Goal: Find specific page/section: Find specific page/section

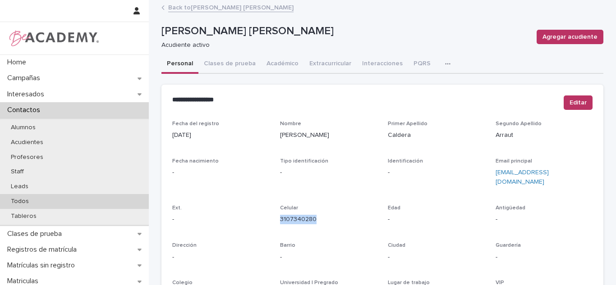
click at [52, 199] on div "Todos" at bounding box center [74, 201] width 149 height 15
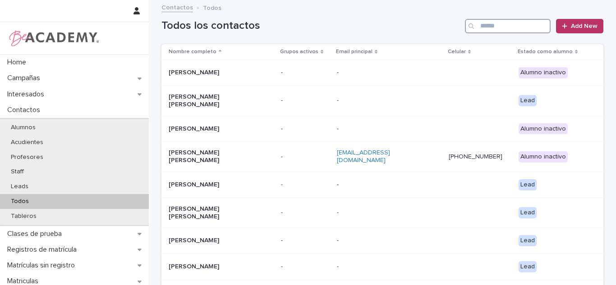
click at [495, 24] on input "Search" at bounding box center [508, 26] width 86 height 14
click at [496, 23] on input "*" at bounding box center [508, 26] width 86 height 14
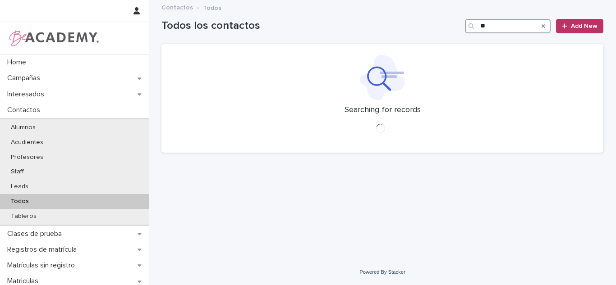
type input "*"
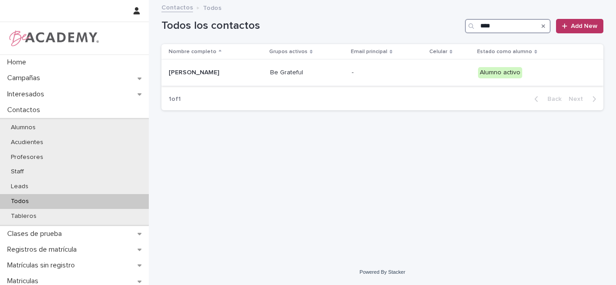
type input "****"
click at [228, 66] on div "Imhara Ibarguen Perez" at bounding box center [216, 72] width 94 height 15
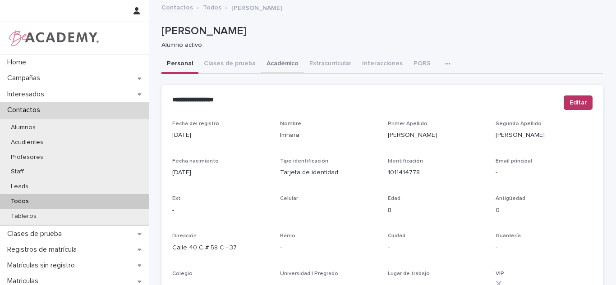
click at [292, 64] on button "Académico" at bounding box center [282, 64] width 43 height 19
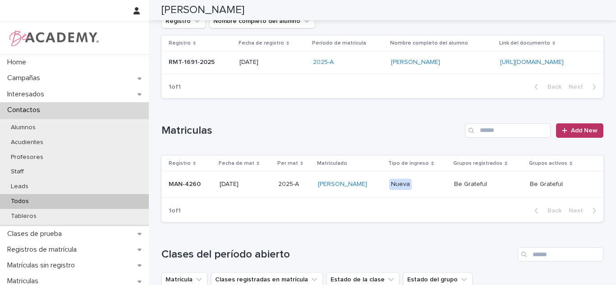
scroll to position [33, 0]
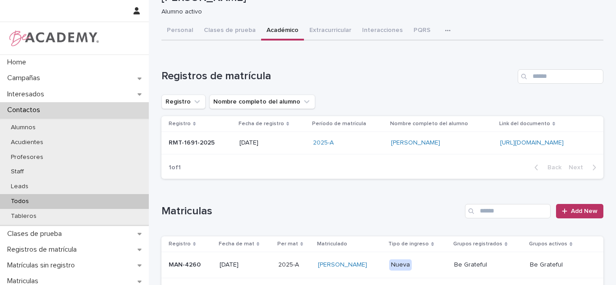
click at [369, 71] on h1 "Registros de matrícula" at bounding box center [337, 76] width 352 height 13
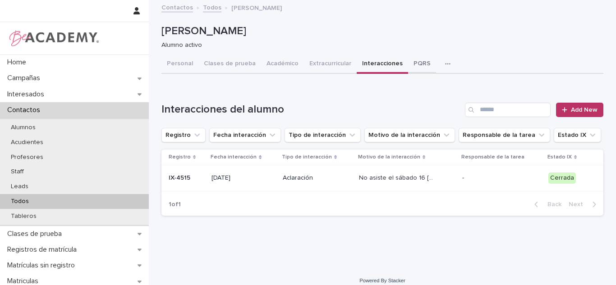
click at [414, 69] on button "PQRS" at bounding box center [422, 64] width 28 height 19
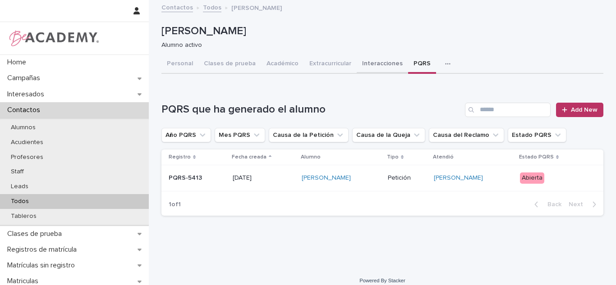
click at [371, 63] on button "Interacciones" at bounding box center [381, 64] width 51 height 19
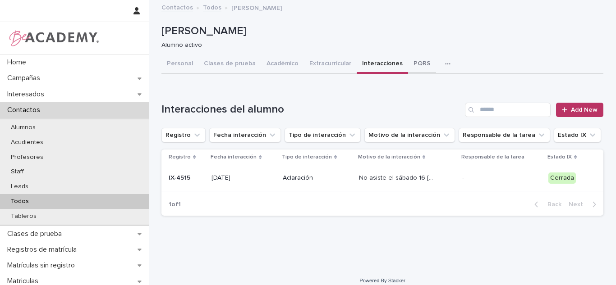
click at [408, 71] on button "PQRS" at bounding box center [422, 64] width 28 height 19
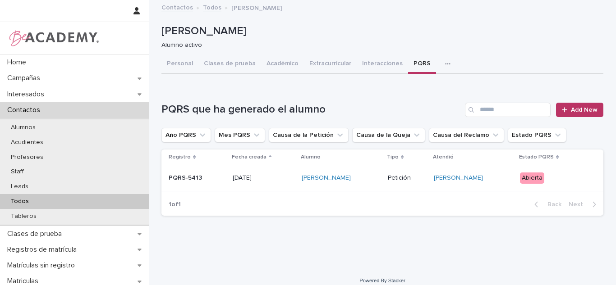
click at [388, 182] on div "Petición" at bounding box center [407, 178] width 39 height 15
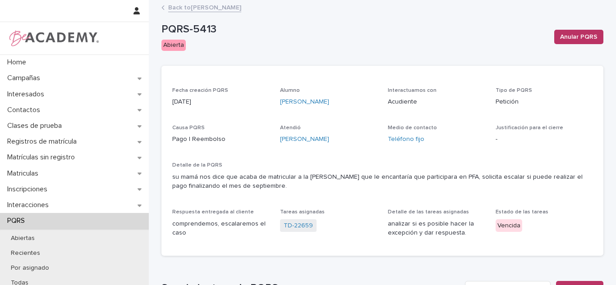
click at [211, 6] on link "Back to Imhara Ibarguen Perez" at bounding box center [204, 7] width 73 height 10
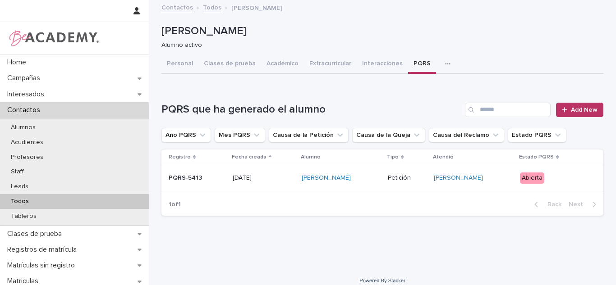
click at [392, 176] on p "Petición" at bounding box center [407, 178] width 39 height 8
